Goal: Find specific page/section: Find specific page/section

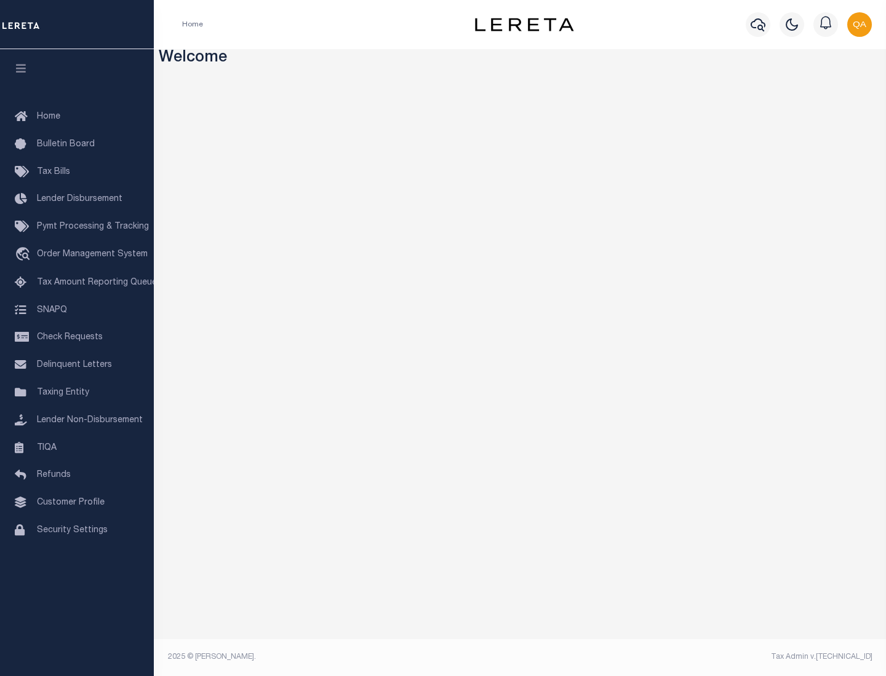
click at [77, 448] on link "TIQA" at bounding box center [77, 449] width 154 height 28
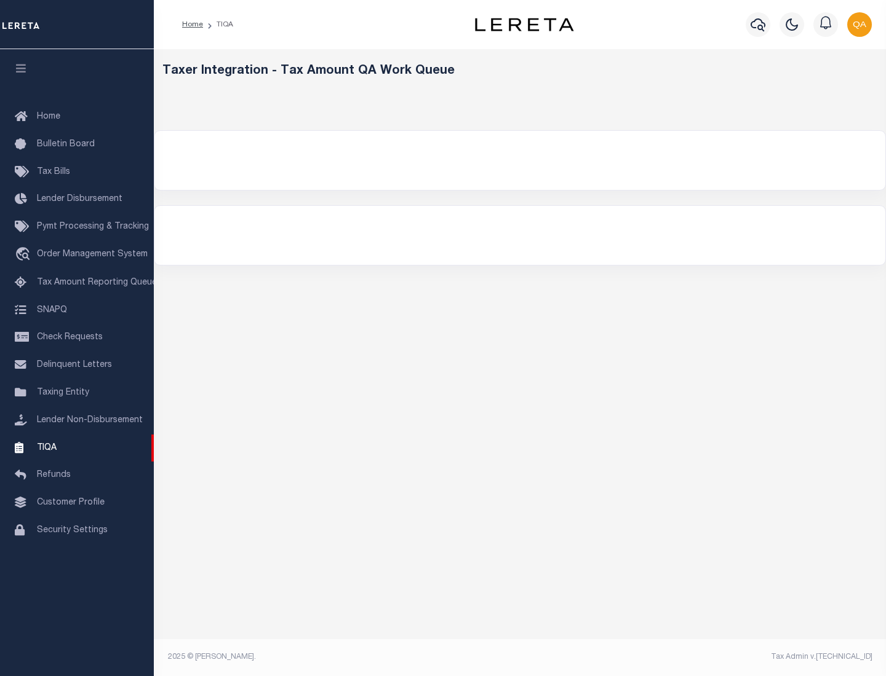
select select "200"
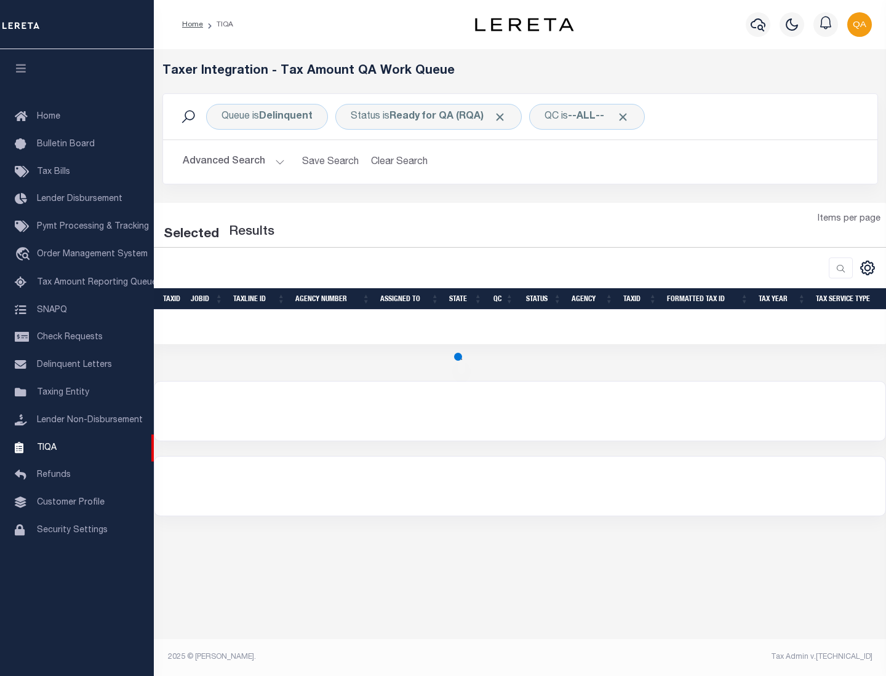
select select "200"
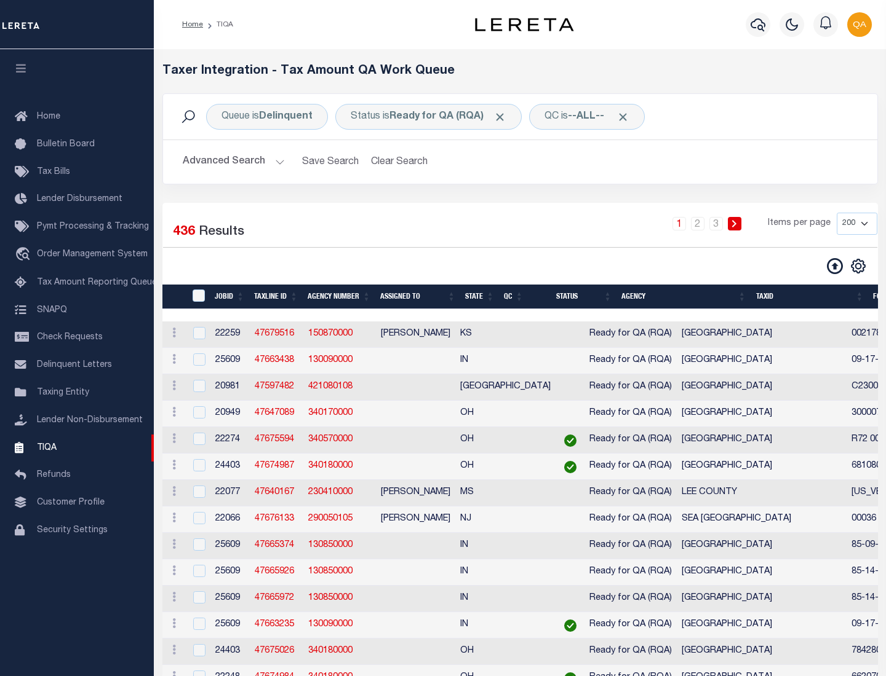
click at [504, 117] on span "Click to Remove" at bounding box center [499, 117] width 13 height 13
